Goal: Find specific fact: Find specific fact

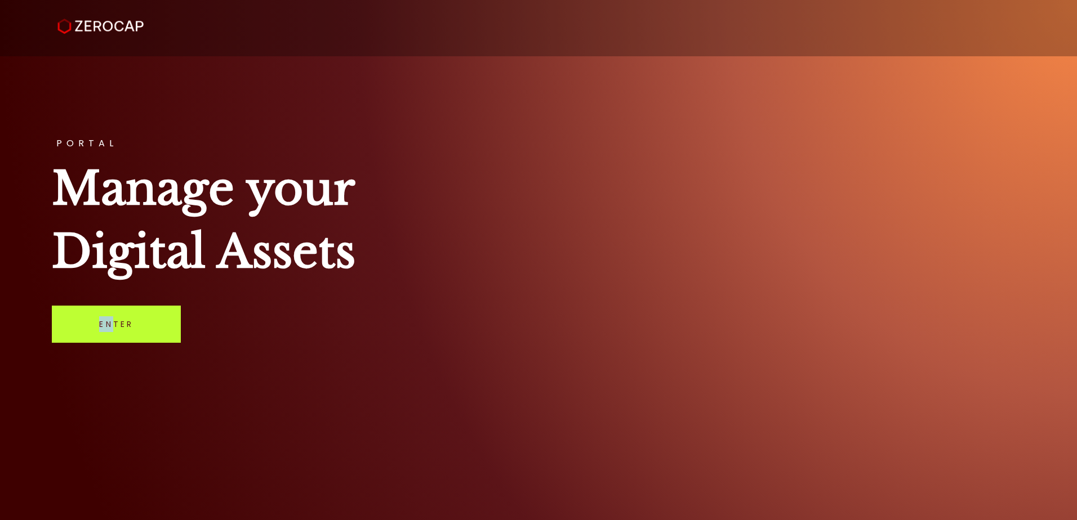
click at [113, 312] on div "PORTAL Manage your Digital Assets Enter" at bounding box center [538, 260] width 1077 height 520
click at [113, 312] on link "Enter" at bounding box center [116, 324] width 129 height 37
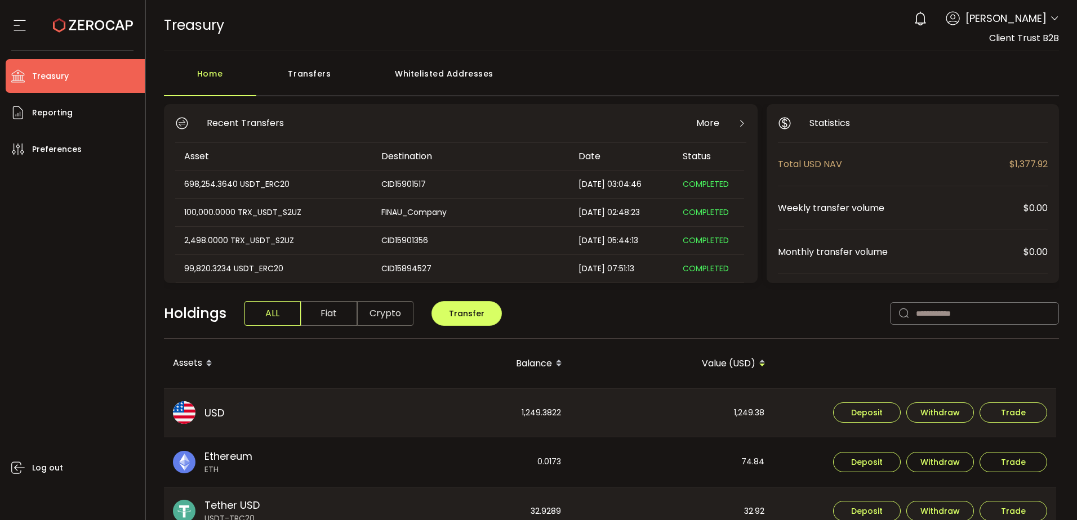
click at [100, 295] on div "Log out" at bounding box center [75, 339] width 139 height 346
click at [122, 108] on li "Reporting" at bounding box center [75, 113] width 139 height 34
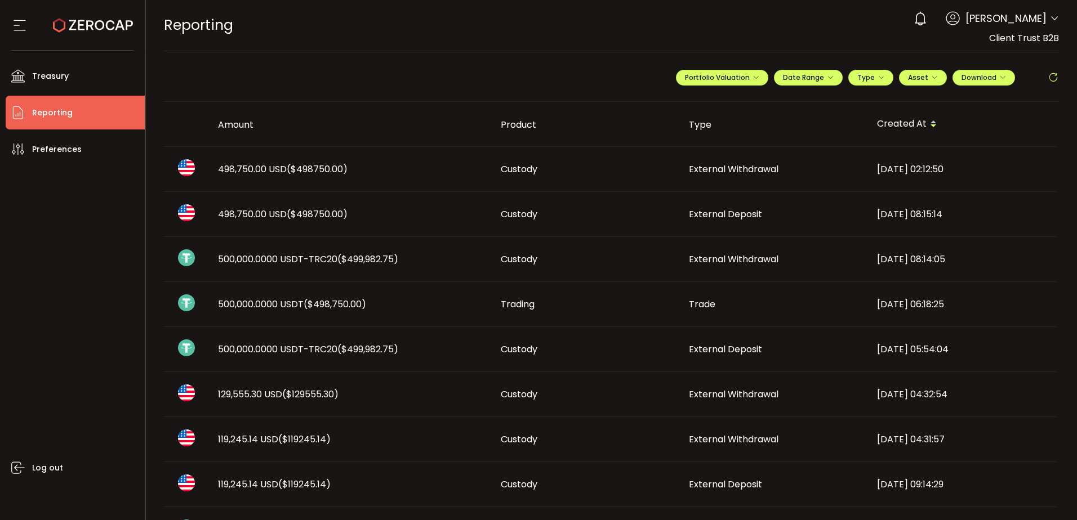
click at [596, 344] on div "Custody" at bounding box center [586, 349] width 188 height 13
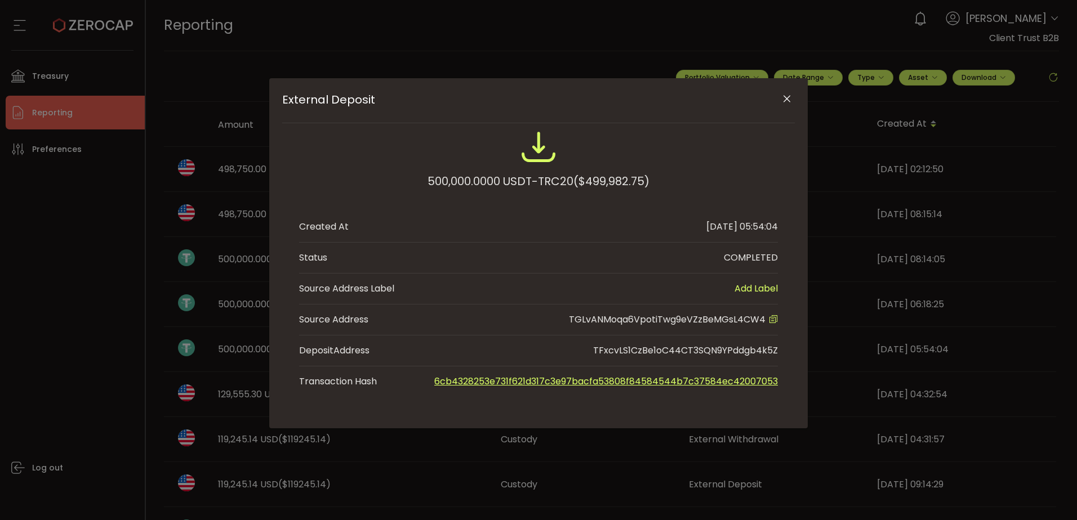
click at [645, 321] on span "TGLvANMoqa6VpotiTwg9eVZzBeMGsL4CW4" at bounding box center [667, 319] width 197 height 13
copy span "TGLvANMoqa6VpotiTwg9eVZzBeMGsL4CW4"
click at [782, 96] on icon "Close" at bounding box center [786, 98] width 11 height 11
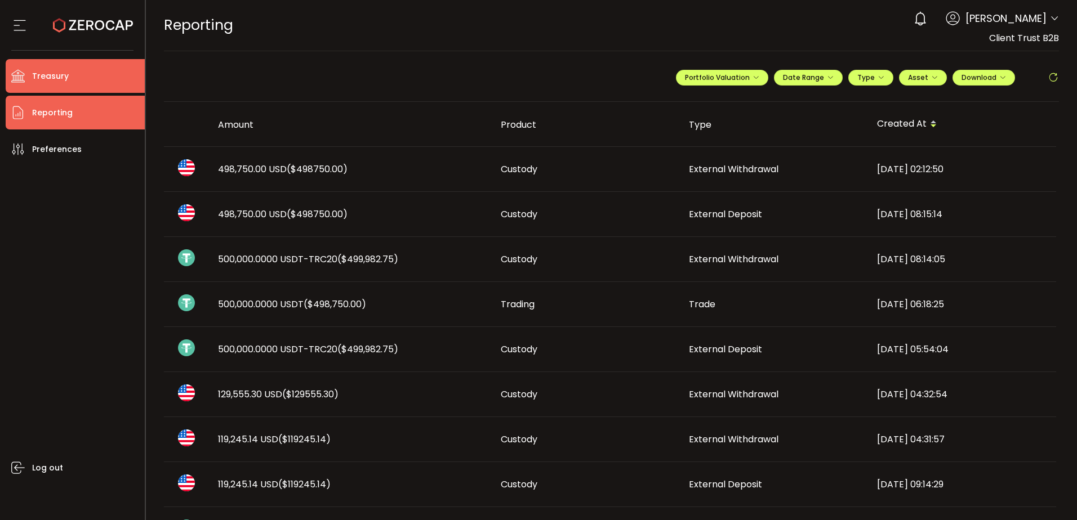
click at [83, 75] on li "Treasury" at bounding box center [75, 76] width 139 height 34
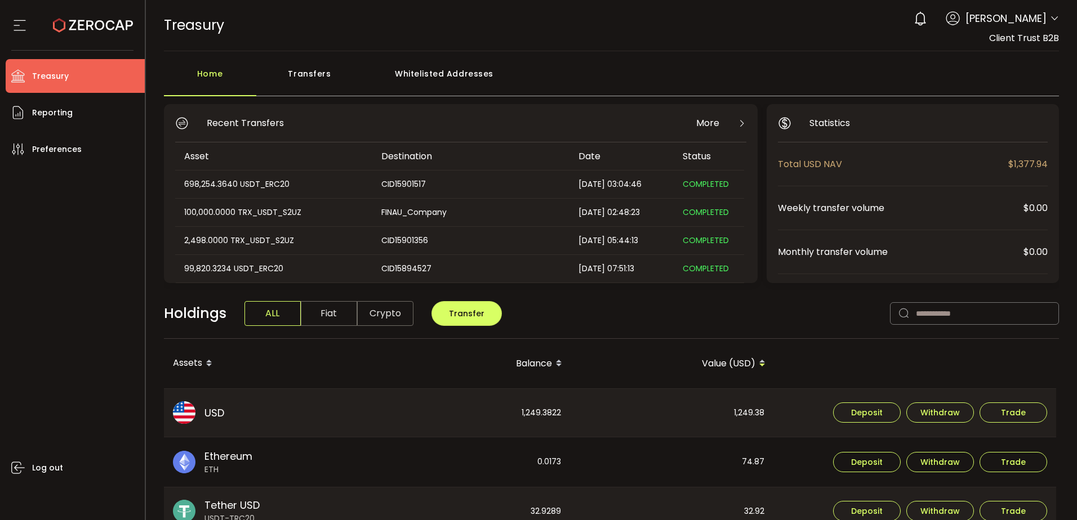
click at [430, 72] on div "Whitelisted Addresses" at bounding box center [444, 80] width 162 height 34
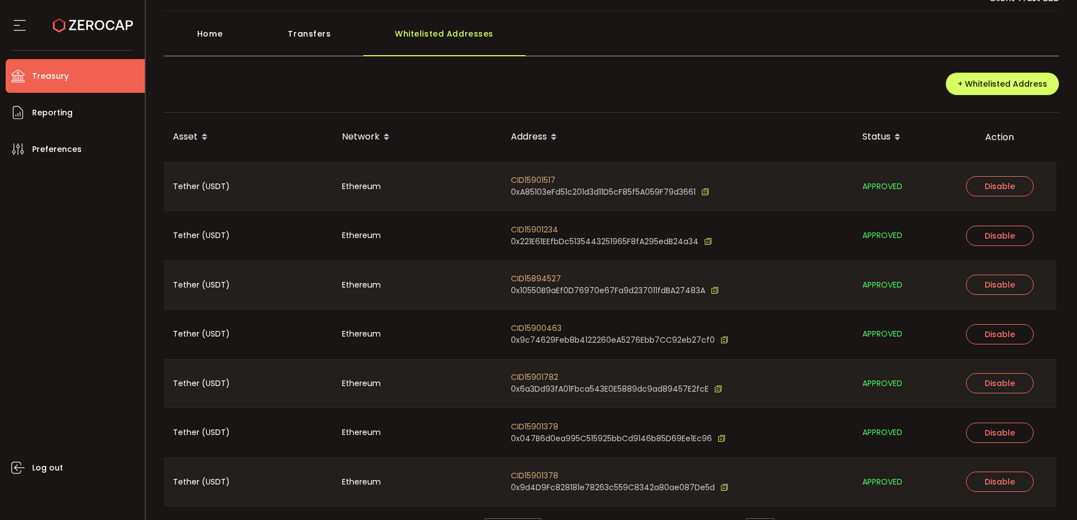
scroll to position [71, 0]
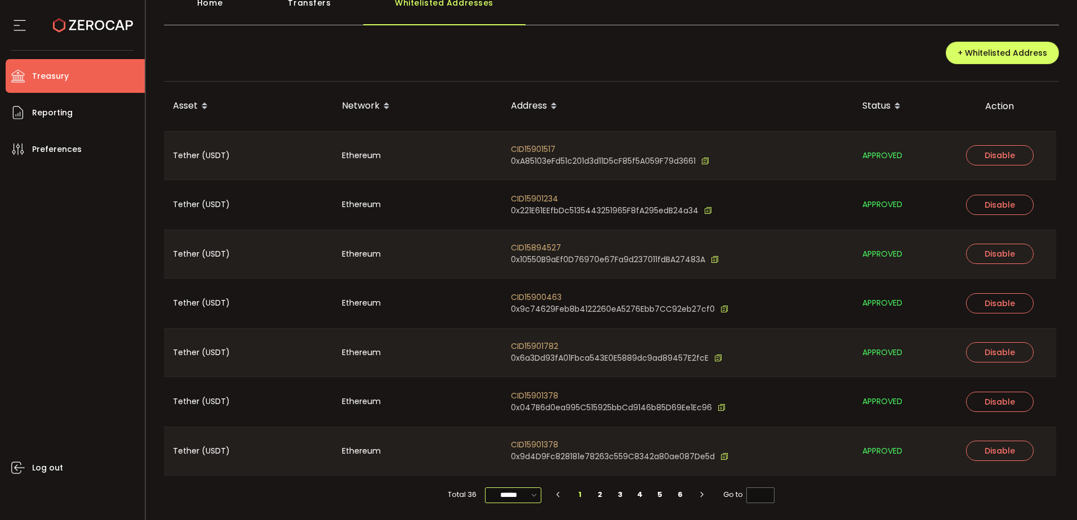
click at [515, 493] on input "******" at bounding box center [513, 496] width 56 height 16
click at [514, 466] on span "100/page" at bounding box center [513, 467] width 37 height 11
type input "********"
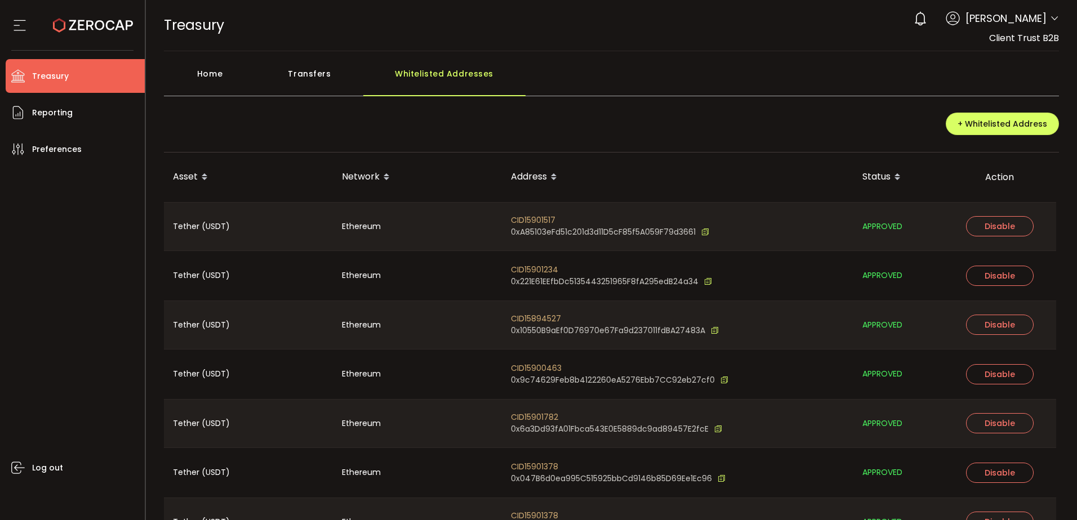
scroll to position [1500, 0]
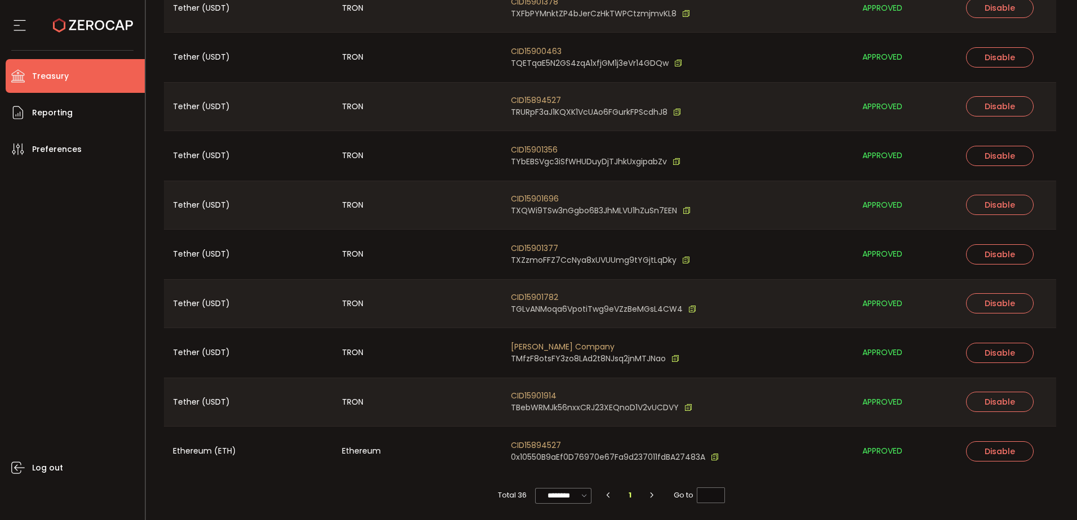
click at [532, 295] on span "CID15901782" at bounding box center [603, 298] width 185 height 12
copy span "CID15901782"
click at [688, 308] on icon at bounding box center [692, 310] width 8 height 12
